Goal: Transaction & Acquisition: Purchase product/service

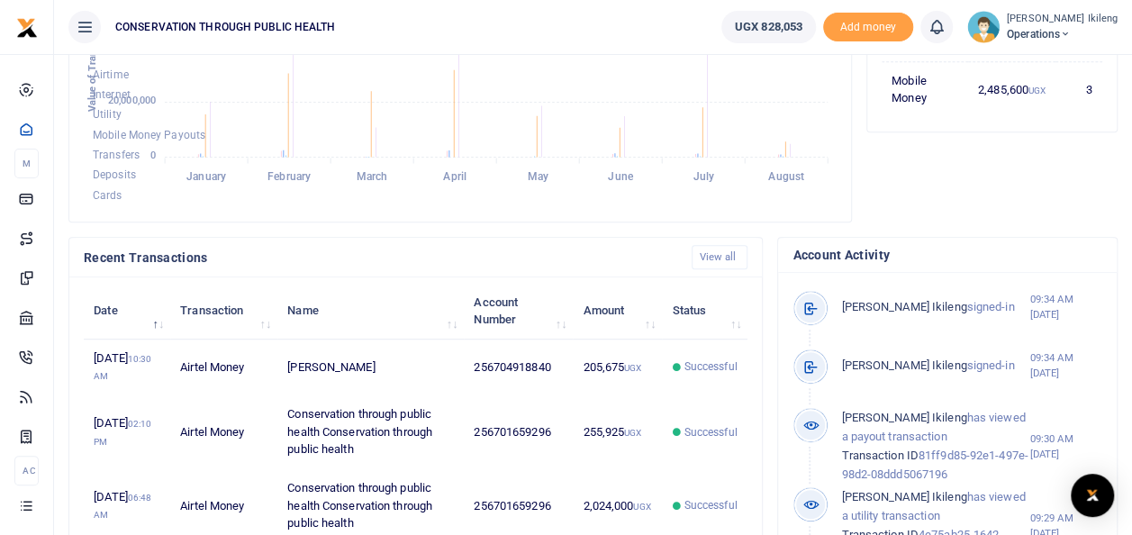
scroll to position [444, 0]
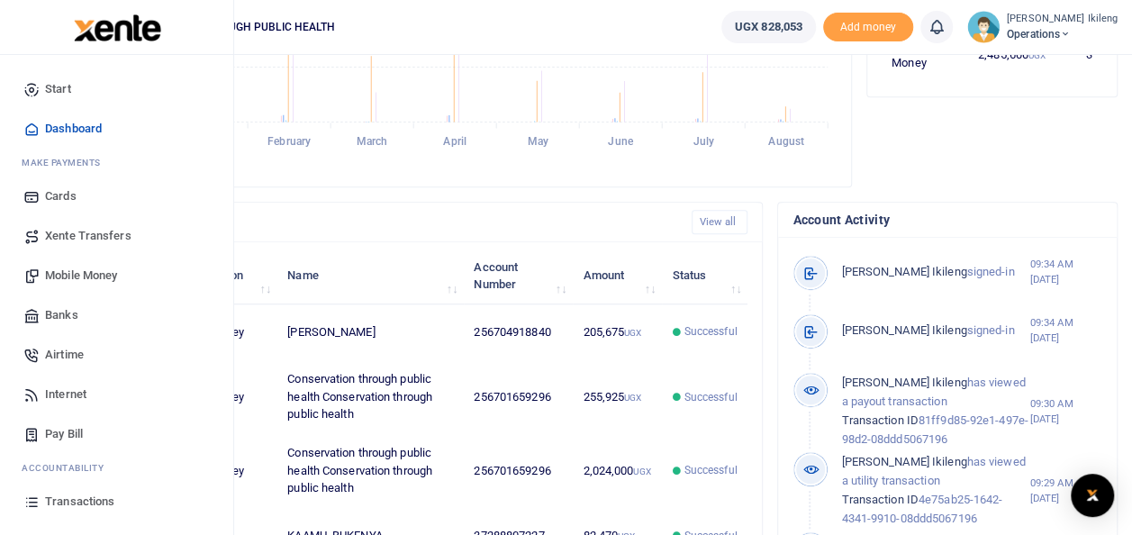
click at [68, 276] on span "Mobile Money" at bounding box center [81, 275] width 72 height 18
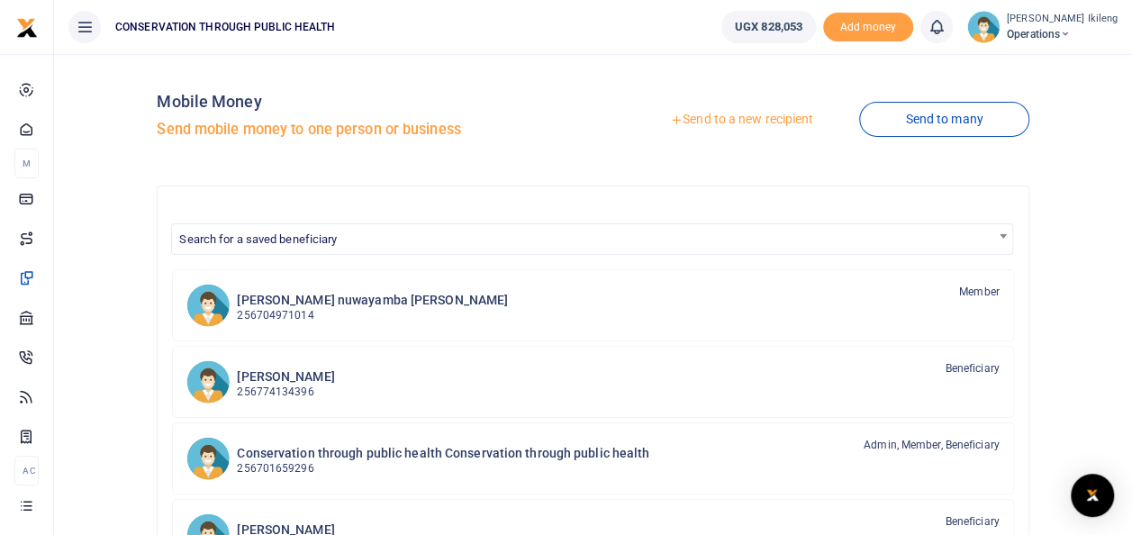
click at [787, 121] on link "Send to a new recipient" at bounding box center [741, 120] width 235 height 32
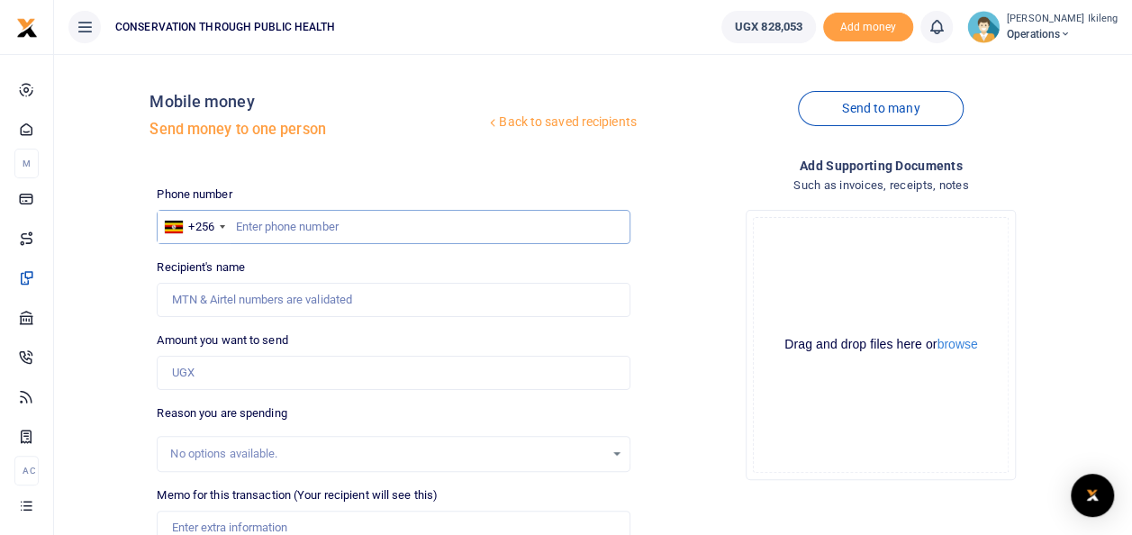
click at [392, 219] on input "text" at bounding box center [393, 227] width 473 height 34
type input "748081488"
type input "Patience Ikileng"
type input "748081488"
click at [241, 378] on input "Amount you want to send" at bounding box center [393, 373] width 473 height 34
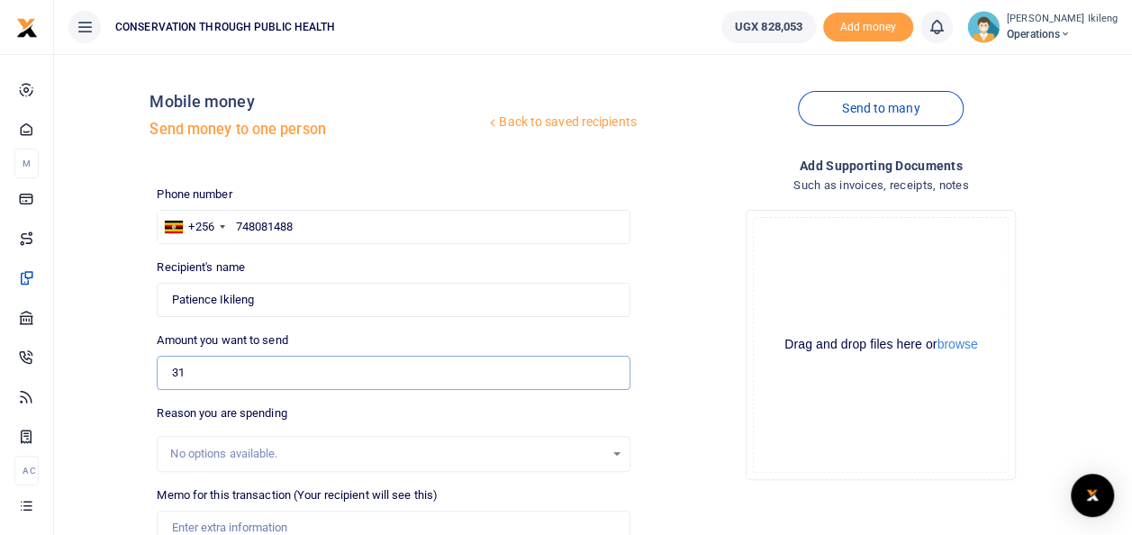
type input "310,000"
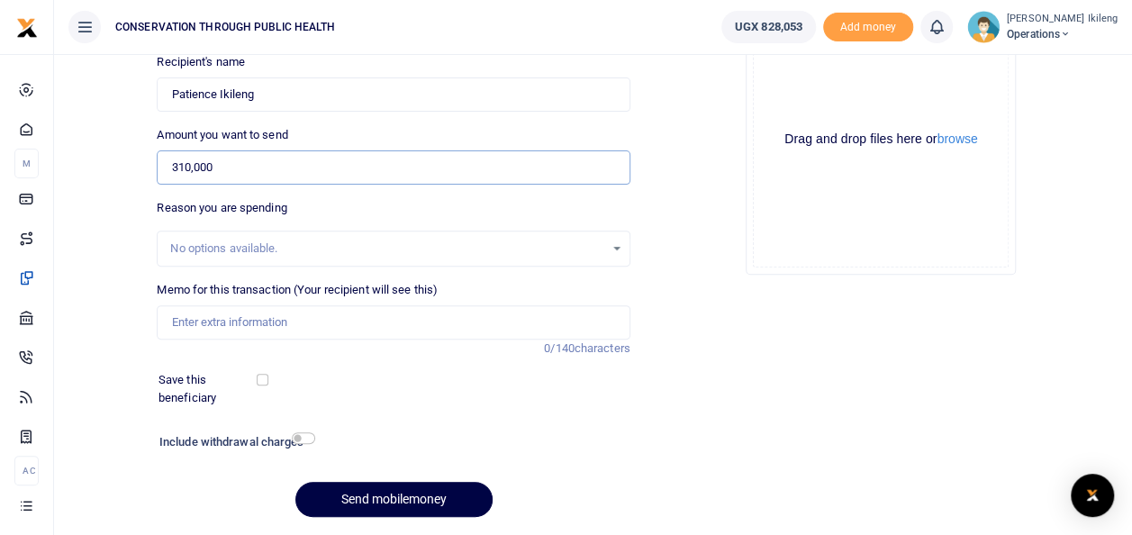
scroll to position [261, 0]
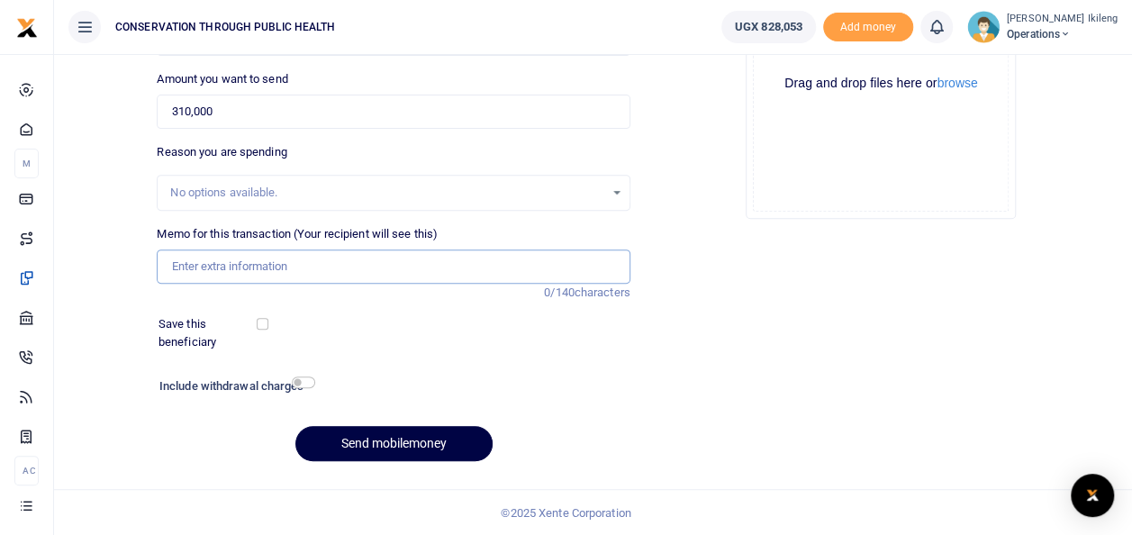
click at [208, 264] on input "Memo for this transaction (Your recipient will see this)" at bounding box center [393, 266] width 473 height 34
type input "internet for Wamala for August"
click at [306, 383] on input "checkbox" at bounding box center [303, 382] width 23 height 12
checkbox input "true"
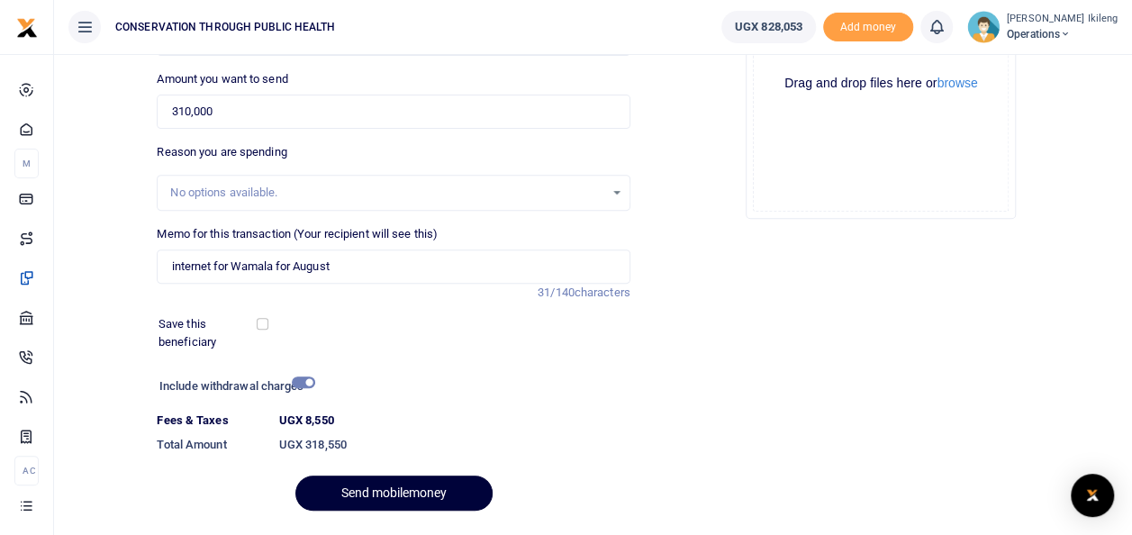
click at [324, 478] on button "Send mobilemoney" at bounding box center [393, 492] width 197 height 35
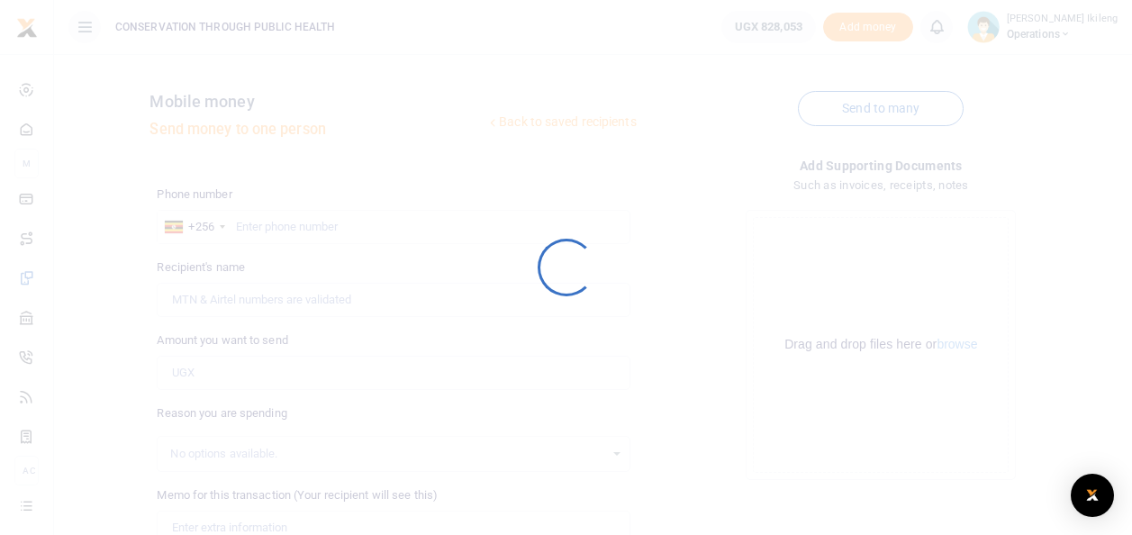
scroll to position [259, 0]
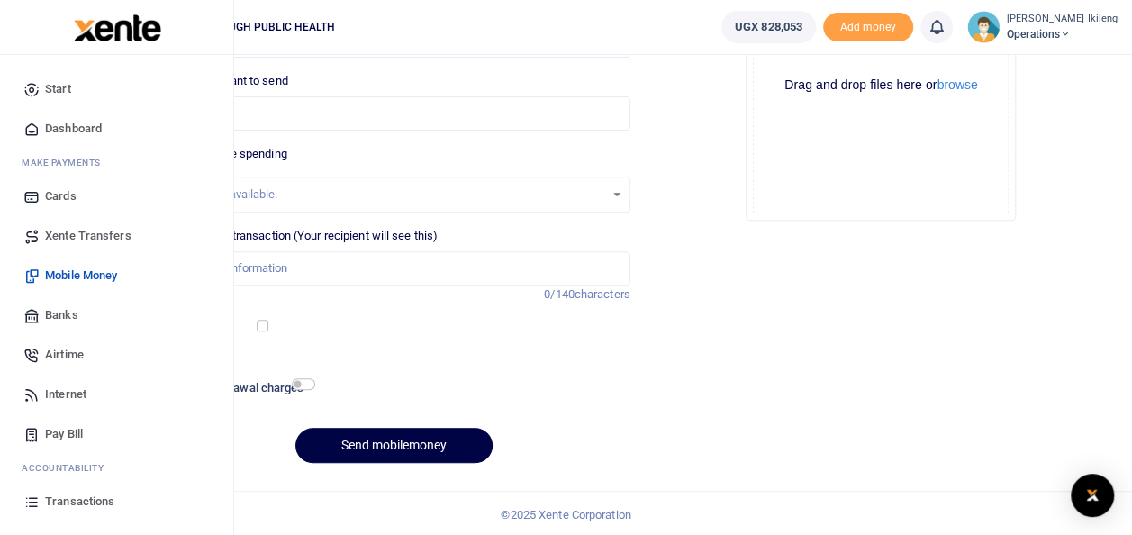
click at [80, 129] on span "Dashboard" at bounding box center [73, 129] width 57 height 18
